Goal: Task Accomplishment & Management: Use online tool/utility

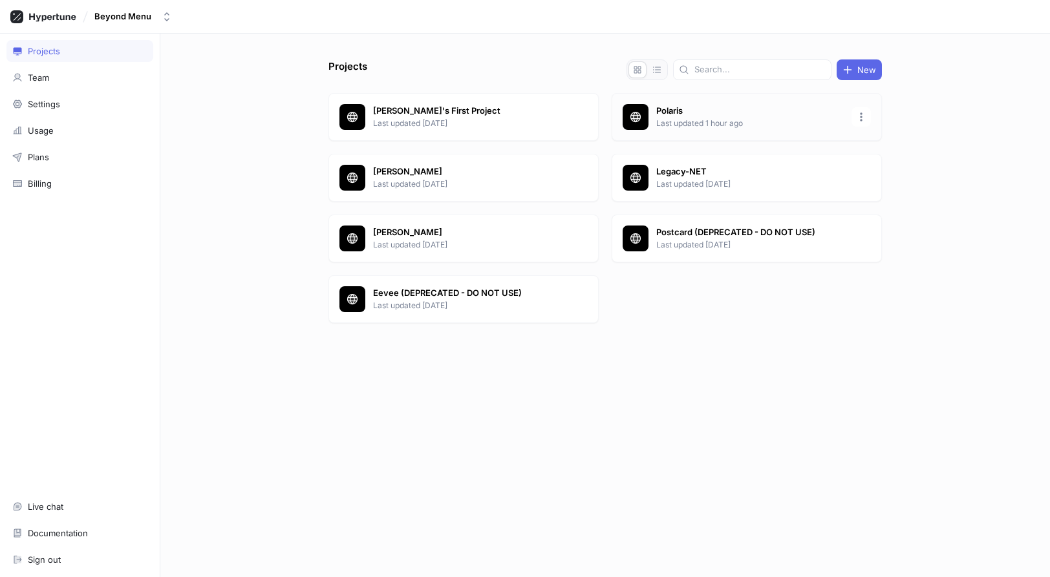
click at [668, 111] on p "Polaris" at bounding box center [750, 111] width 188 height 13
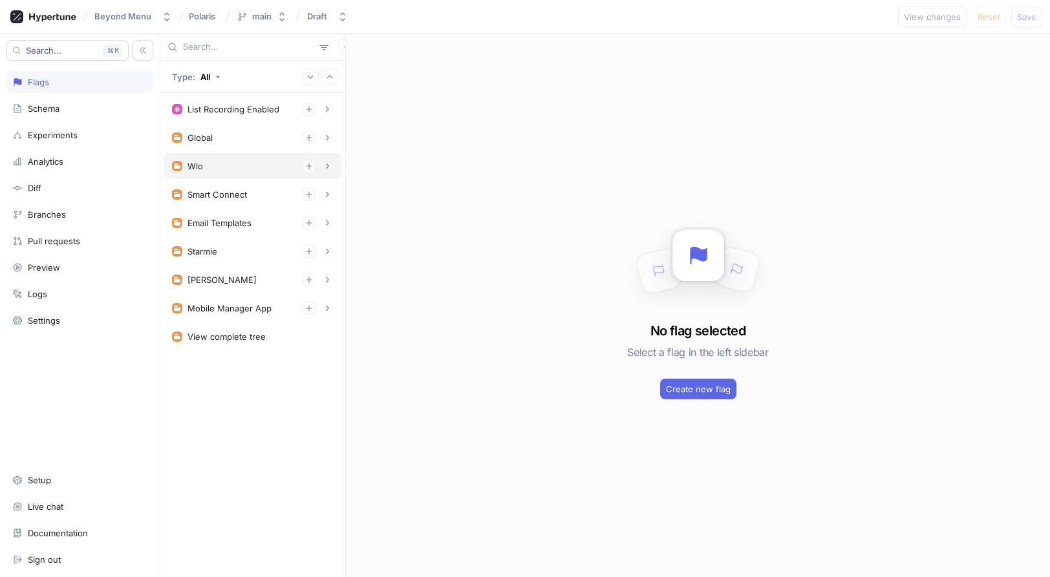
click at [224, 164] on div "Wlo" at bounding box center [253, 166] width 162 height 13
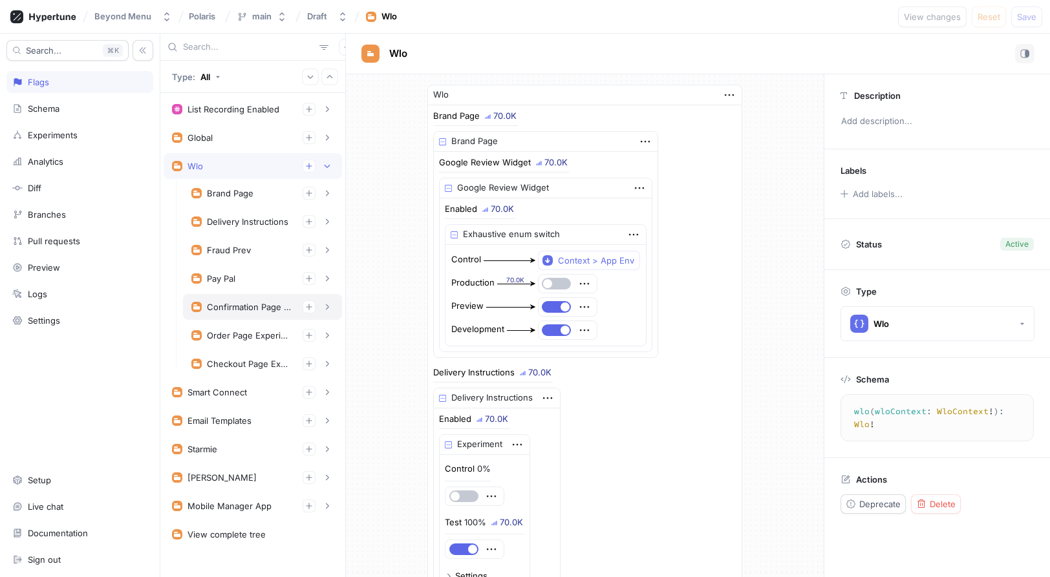
click at [268, 310] on div "Confirmation Page Experiments" at bounding box center [249, 307] width 85 height 10
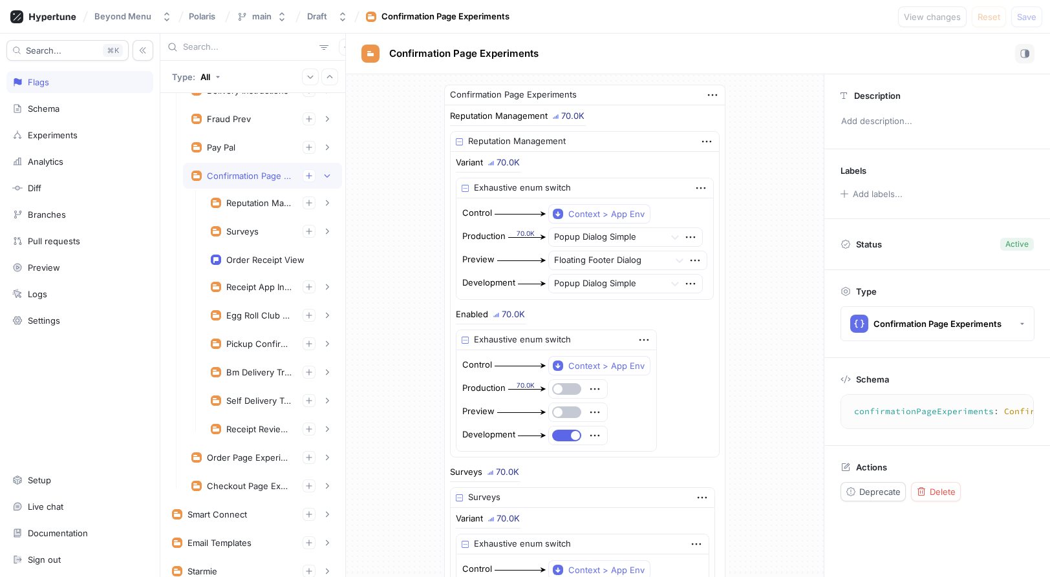
scroll to position [160, 0]
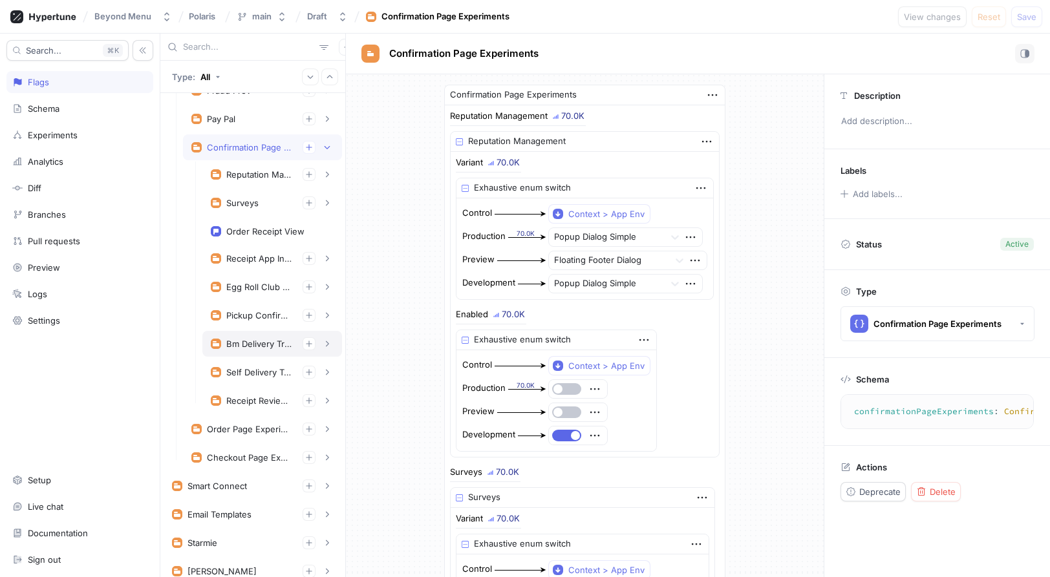
click at [257, 350] on div "Bm Delivery Tracking Experiment" at bounding box center [272, 344] width 123 height 13
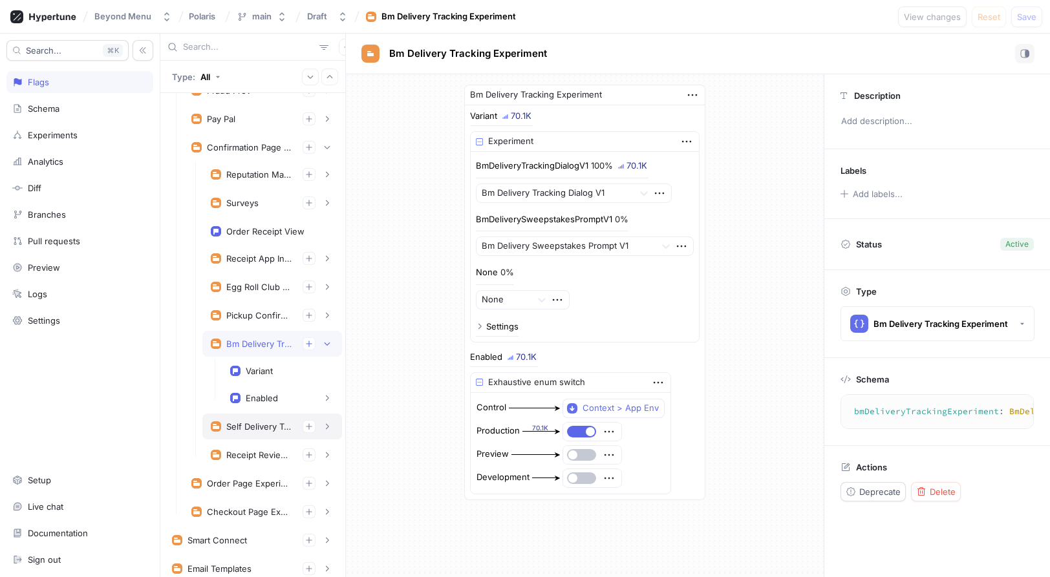
click at [254, 424] on div "Self Delivery Tracking Experiment" at bounding box center [259, 427] width 66 height 10
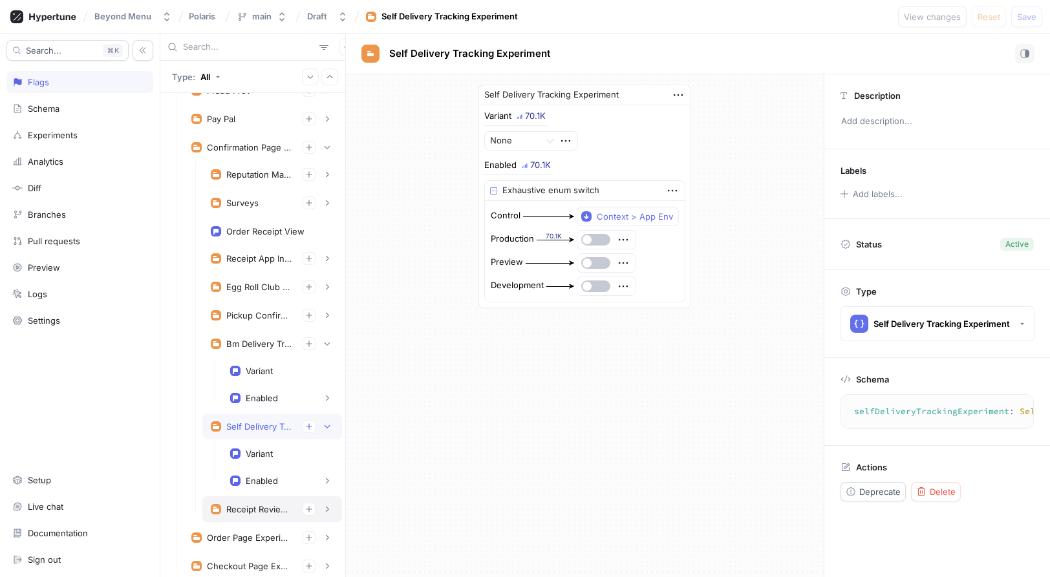
click at [263, 503] on div "Receipt Review Solicitation" at bounding box center [272, 509] width 123 height 13
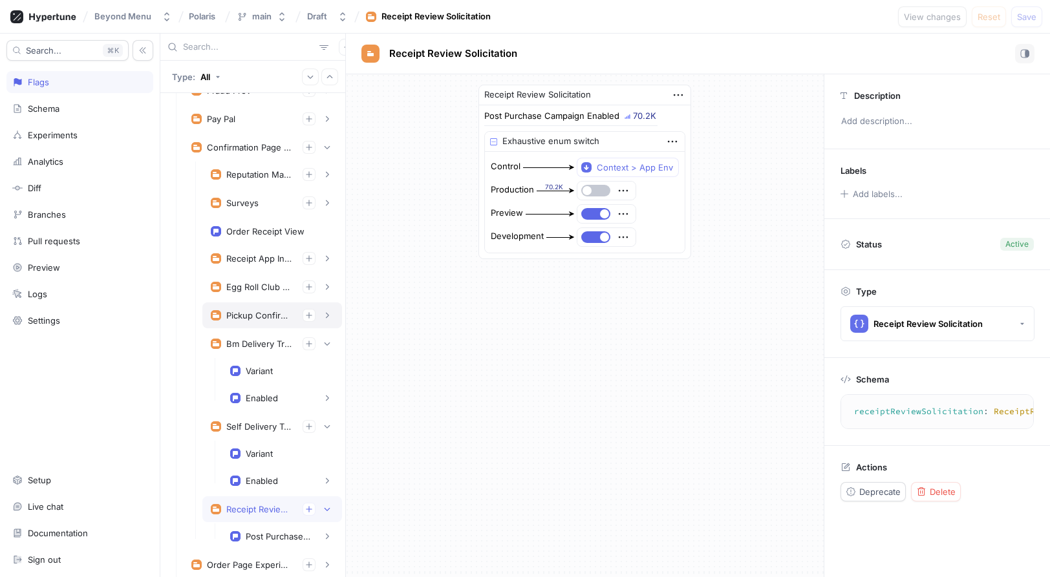
click at [266, 316] on div "Pickup Confirmation Experiment" at bounding box center [259, 315] width 66 height 10
type textarea "pickupConfirmationExperiment: PickupConfirmationExperiment!"
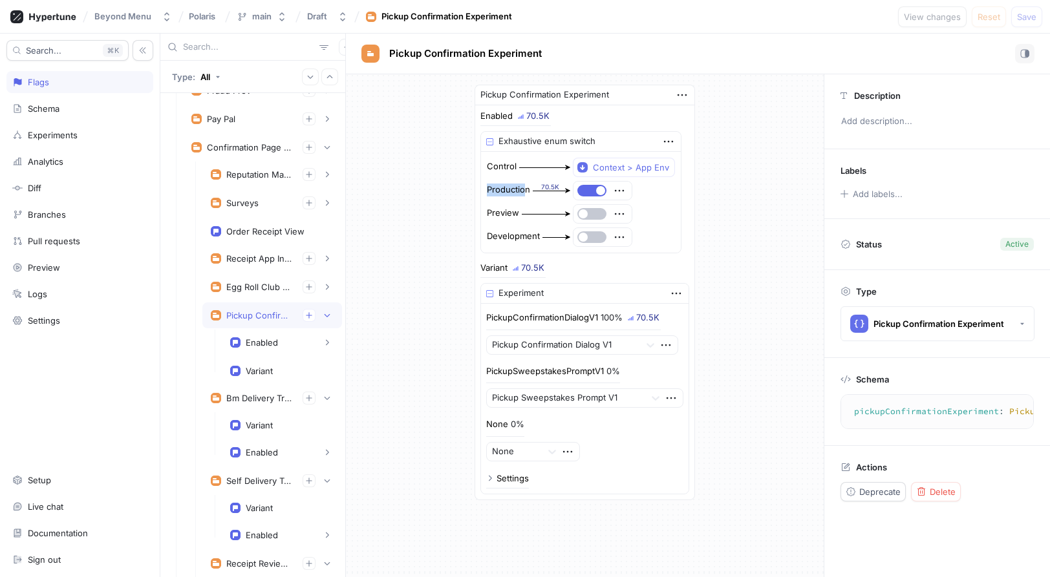
drag, startPoint x: 527, startPoint y: 184, endPoint x: 503, endPoint y: 180, distance: 24.4
click at [503, 180] on div "Production 70.5K" at bounding box center [580, 190] width 189 height 21
drag, startPoint x: 481, startPoint y: 162, endPoint x: 525, endPoint y: 186, distance: 50.4
click at [525, 186] on div "Control Context > App Env Production 70.5K Preview Development" at bounding box center [581, 202] width 200 height 101
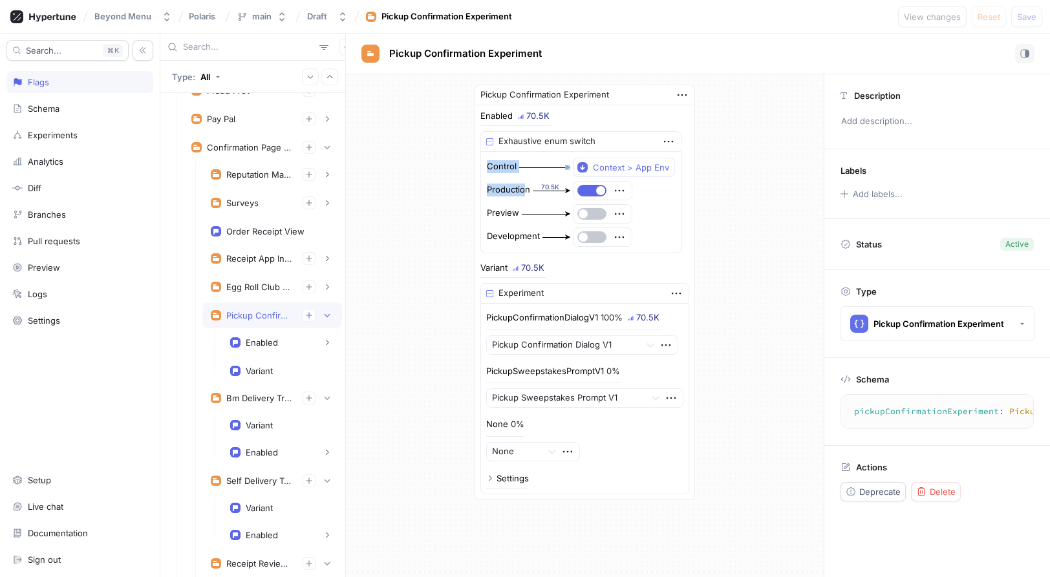
click at [525, 186] on div "Production" at bounding box center [508, 190] width 43 height 13
drag, startPoint x: 561, startPoint y: 189, endPoint x: 494, endPoint y: 171, distance: 69.6
click at [494, 171] on div "Control Context > App Env Production 70.5K Preview Development" at bounding box center [580, 202] width 189 height 91
click at [494, 171] on div "Control" at bounding box center [502, 166] width 30 height 13
drag, startPoint x: 486, startPoint y: 162, endPoint x: 510, endPoint y: 173, distance: 26.9
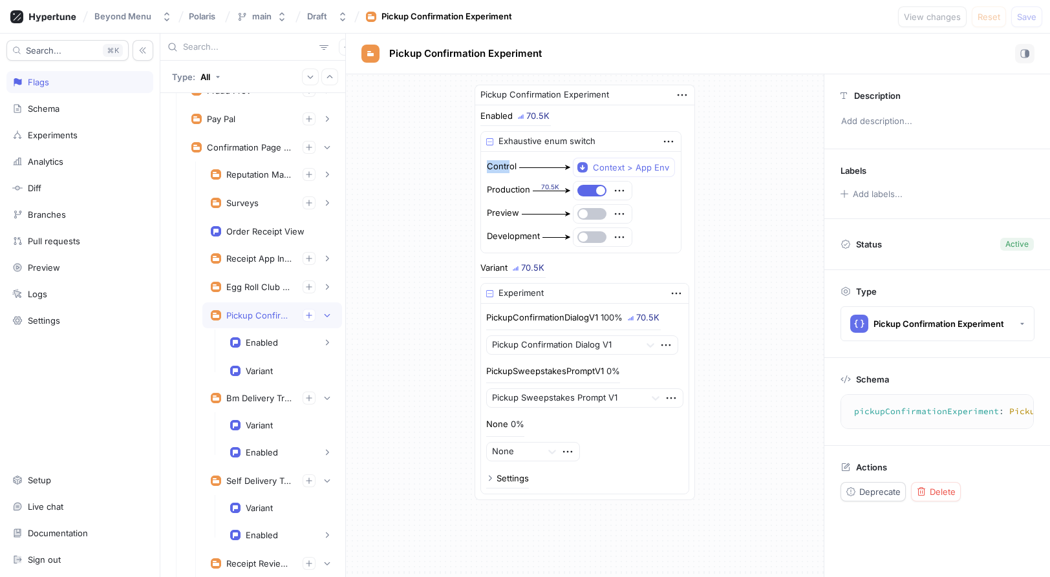
click at [510, 173] on div "Control Context > App Env Production 70.5K Preview Development" at bounding box center [581, 202] width 200 height 101
click at [510, 174] on div "Control" at bounding box center [530, 167] width 86 height 19
click at [511, 188] on div "Production" at bounding box center [508, 190] width 43 height 13
click at [760, 217] on div "Pickup Confirmation Experiment Enabled 83.1K Exhaustive enum switch Control Con…" at bounding box center [585, 292] width 478 height 436
